Goal: Information Seeking & Learning: Understand process/instructions

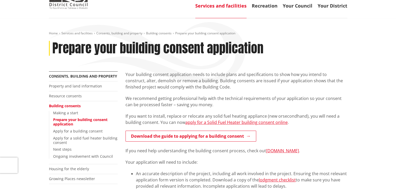
scroll to position [35, 0]
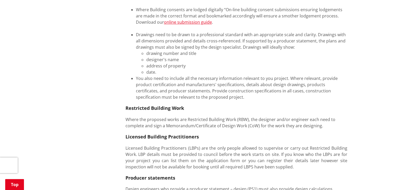
scroll to position [225, 0]
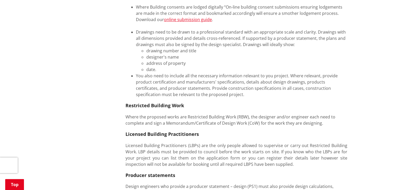
click at [225, 59] on li "designer's name" at bounding box center [246, 57] width 201 height 6
click at [224, 56] on li "designer's name" at bounding box center [246, 57] width 201 height 6
click at [219, 43] on li "Drawings need to be drawn to a professional standard with an appropriate scale …" at bounding box center [241, 51] width 211 height 44
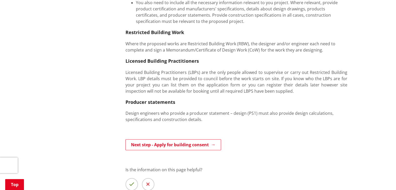
scroll to position [304, 0]
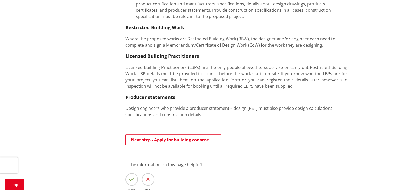
click at [218, 72] on p "Licensed Building Practitioners (LBPs) are the only people allowed to supervise…" at bounding box center [236, 76] width 222 height 25
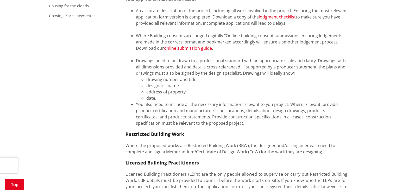
scroll to position [199, 0]
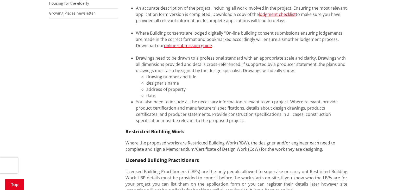
click at [214, 76] on li "drawing number and title" at bounding box center [246, 77] width 201 height 6
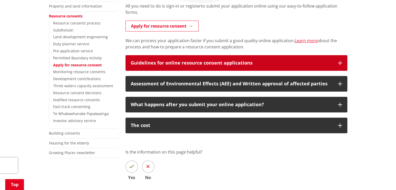
scroll to position [121, 0]
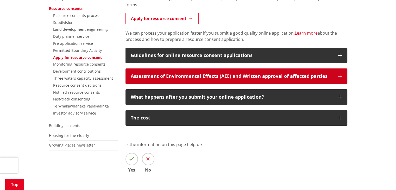
click at [176, 76] on div "Assessment of Environmental Effects (AEE) and Written approval of affected part…" at bounding box center [232, 76] width 202 height 5
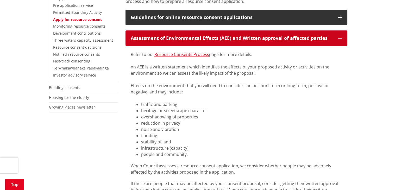
scroll to position [182, 0]
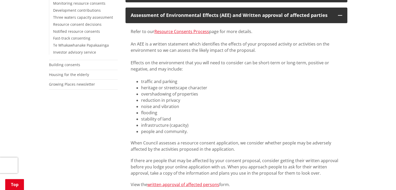
click at [224, 68] on div "Effects on the environment that you will need to consider can be short-term or …" at bounding box center [236, 66] width 211 height 12
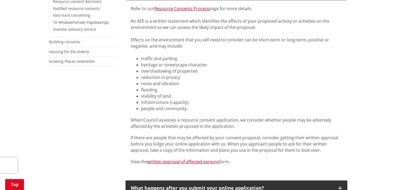
scroll to position [199, 0]
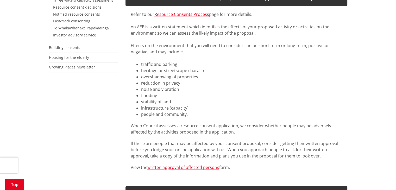
click at [169, 17] on div "Refer to our Resource Consents Process page for more details.​" at bounding box center [236, 14] width 211 height 6
click at [171, 15] on link "Resource Consents Process" at bounding box center [181, 14] width 55 height 6
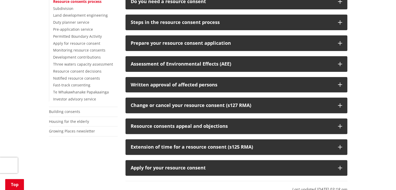
scroll to position [139, 0]
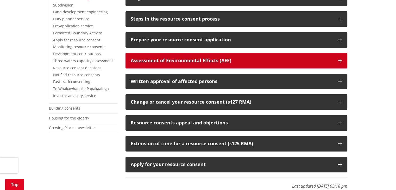
click at [200, 61] on div "Assessment of Environmental Effects (AEE)" at bounding box center [232, 60] width 202 height 5
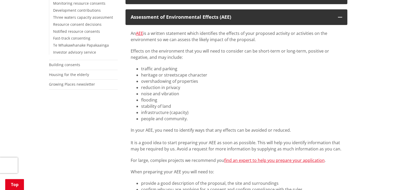
click at [220, 84] on li "overshadowing of properties​" at bounding box center [241, 81] width 201 height 6
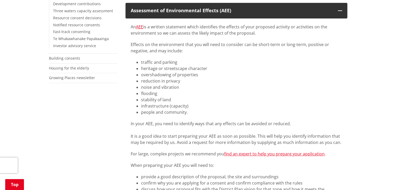
scroll to position [199, 0]
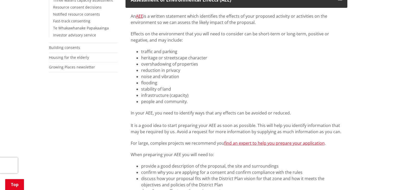
click at [224, 70] on li "reduction in privacy​" at bounding box center [241, 70] width 201 height 6
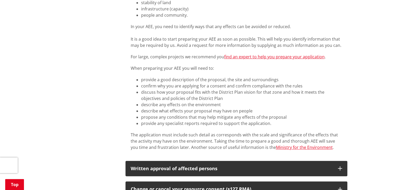
scroll to position [286, 0]
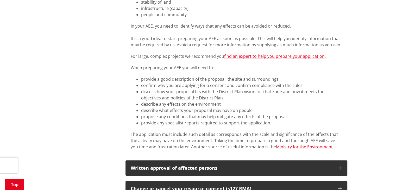
click at [130, 82] on div "An AEE is a written statement which identifies the effects of your proposed act…" at bounding box center [236, 38] width 222 height 234
click at [117, 85] on div "More from this section Consents, building and property Property and land inform…" at bounding box center [198, 78] width 306 height 519
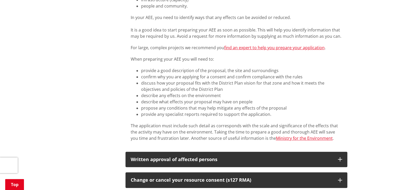
click at [164, 102] on li "describe what effects your proposal may have on people​" at bounding box center [241, 102] width 201 height 6
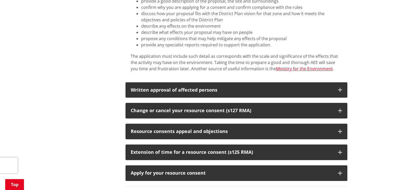
click at [106, 122] on div "More from this section Consents, building and property Property and land inform…" at bounding box center [198, 0] width 306 height 519
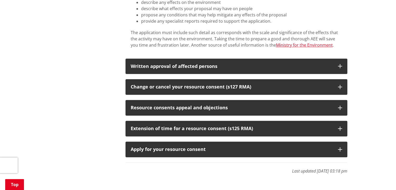
scroll to position [390, 0]
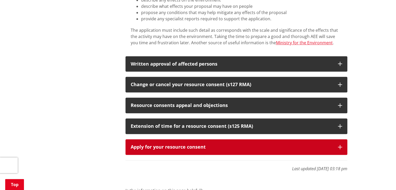
click at [153, 151] on button "Apply for your resource consent" at bounding box center [236, 147] width 222 height 16
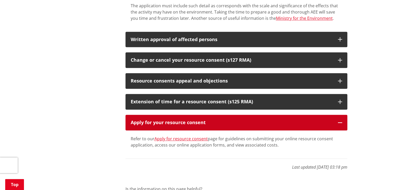
scroll to position [434, 0]
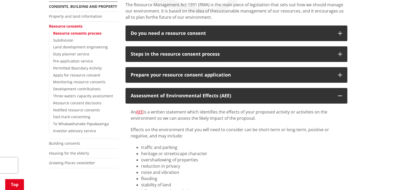
scroll to position [104, 0]
